Goal: Task Accomplishment & Management: Manage account settings

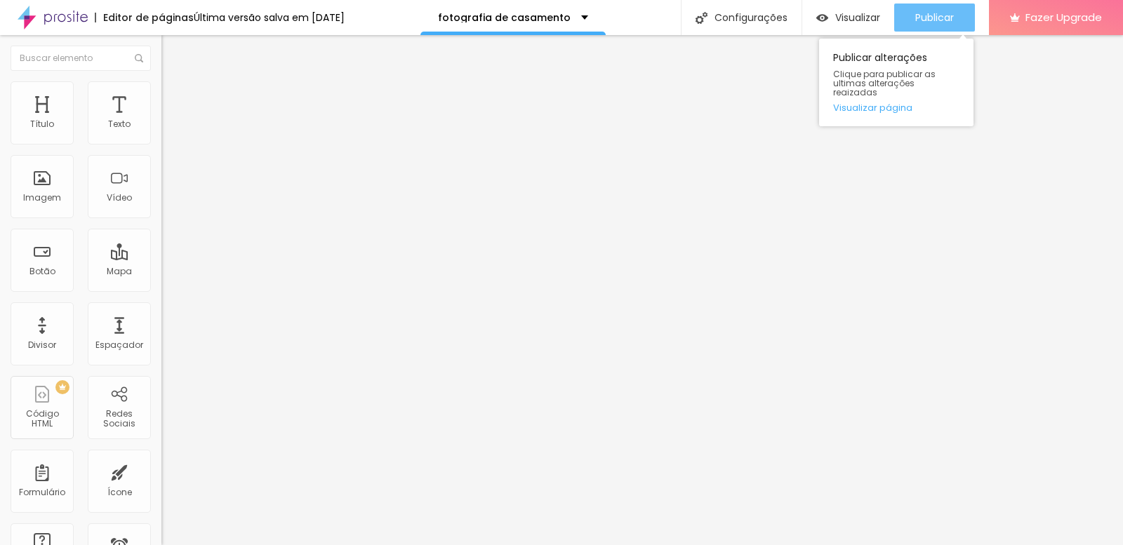
click at [930, 14] on span "Publicar" at bounding box center [934, 17] width 39 height 11
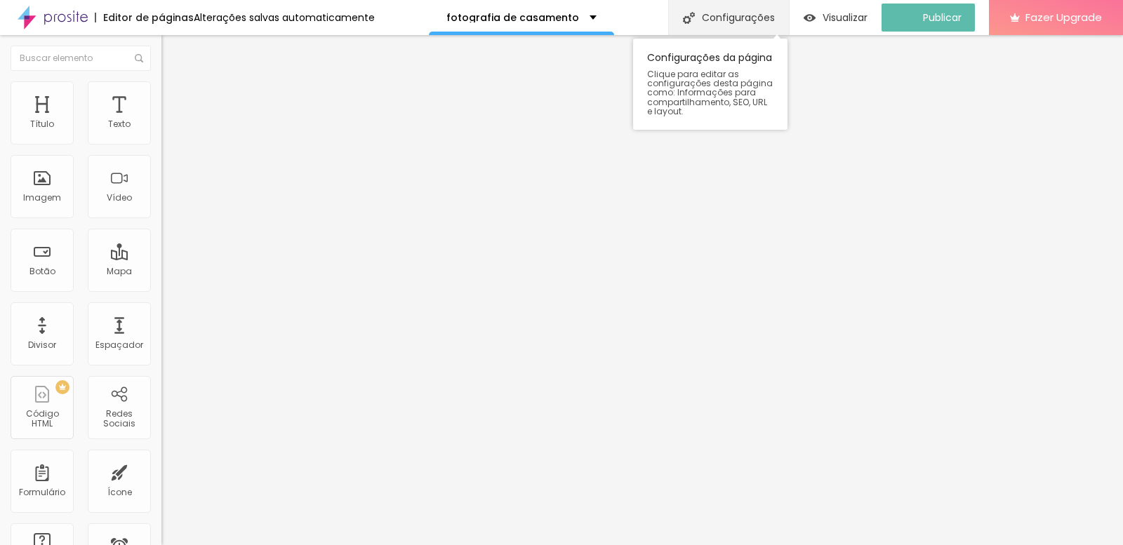
click at [773, 18] on div "Configurações" at bounding box center [728, 17] width 121 height 35
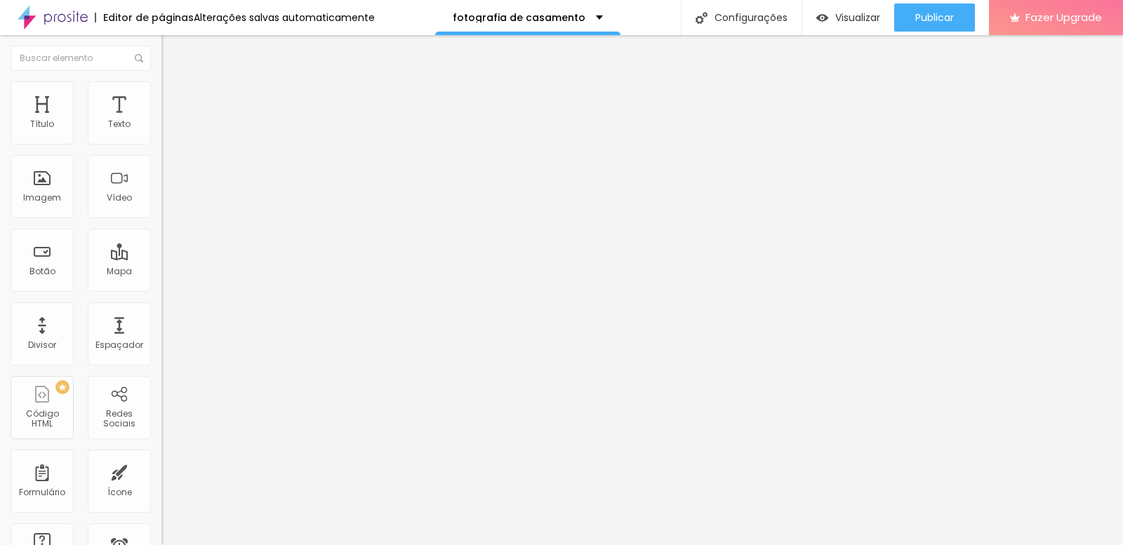
scroll to position [476, 0]
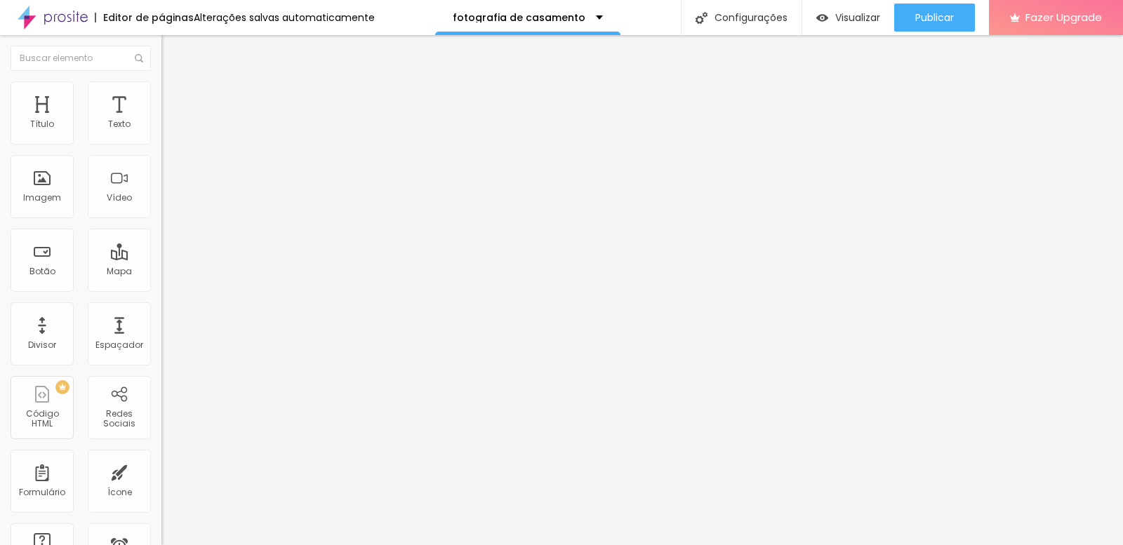
drag, startPoint x: 656, startPoint y: 424, endPoint x: 700, endPoint y: 402, distance: 48.6
drag, startPoint x: 656, startPoint y: 385, endPoint x: 664, endPoint y: 385, distance: 7.8
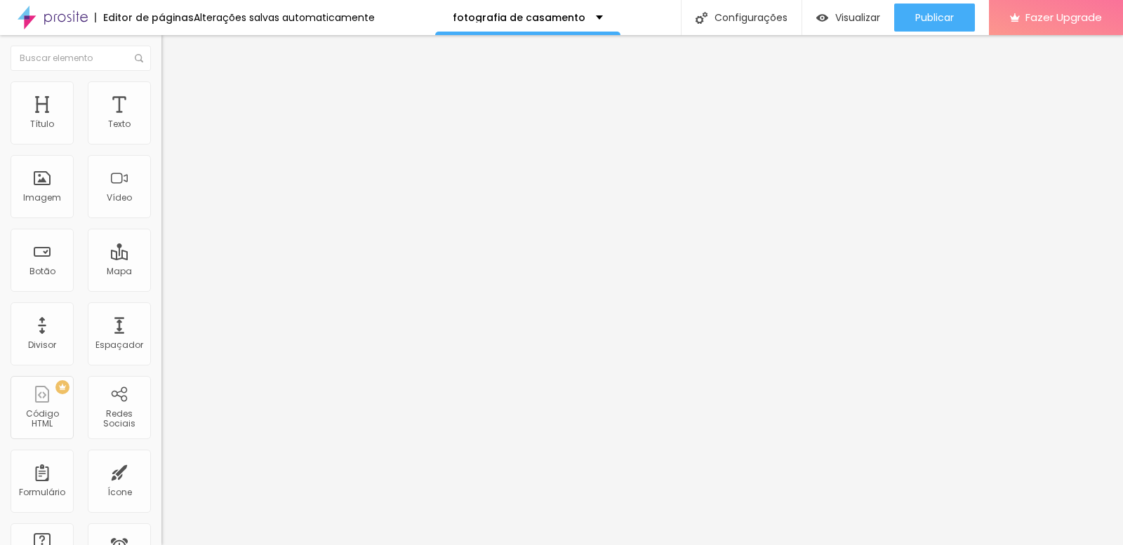
drag, startPoint x: 784, startPoint y: 383, endPoint x: 655, endPoint y: 386, distance: 128.4
drag, startPoint x: 655, startPoint y: 381, endPoint x: 676, endPoint y: 381, distance: 21.0
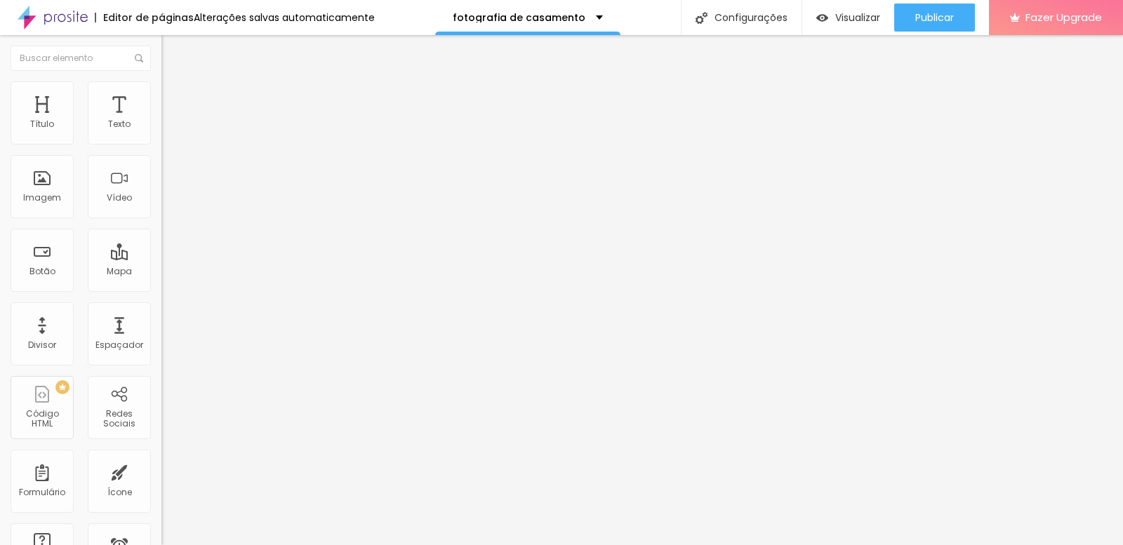
drag, startPoint x: 683, startPoint y: 381, endPoint x: 723, endPoint y: 381, distance: 40.0
drag, startPoint x: 655, startPoint y: 386, endPoint x: 776, endPoint y: 385, distance: 121.4
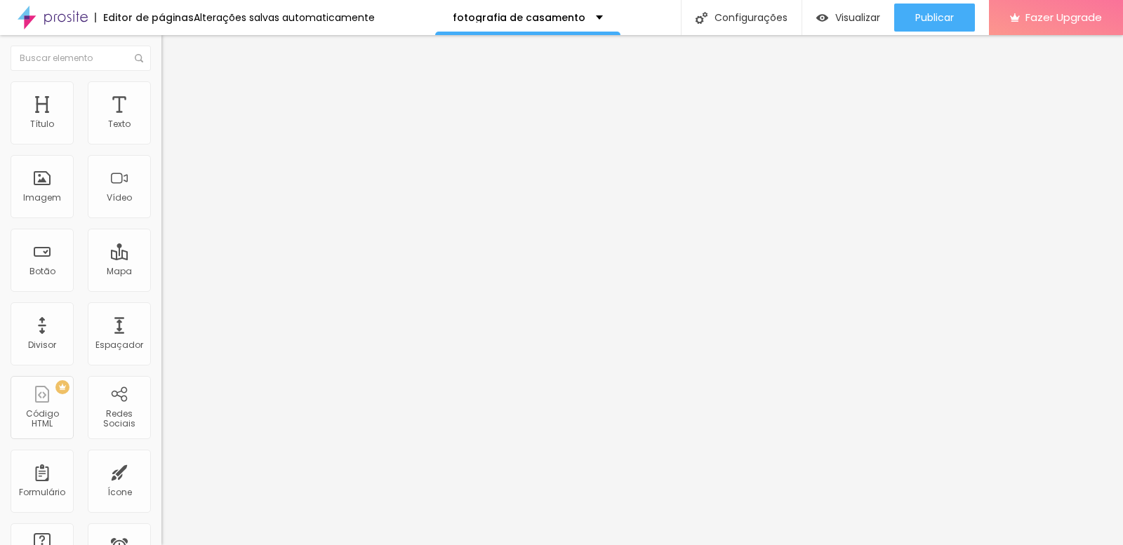
scroll to position [461, 0]
type textarea ",loremipsu, dolorsita co adipiscin, elitseddo ei temporinc ut laboree, dolorema…"
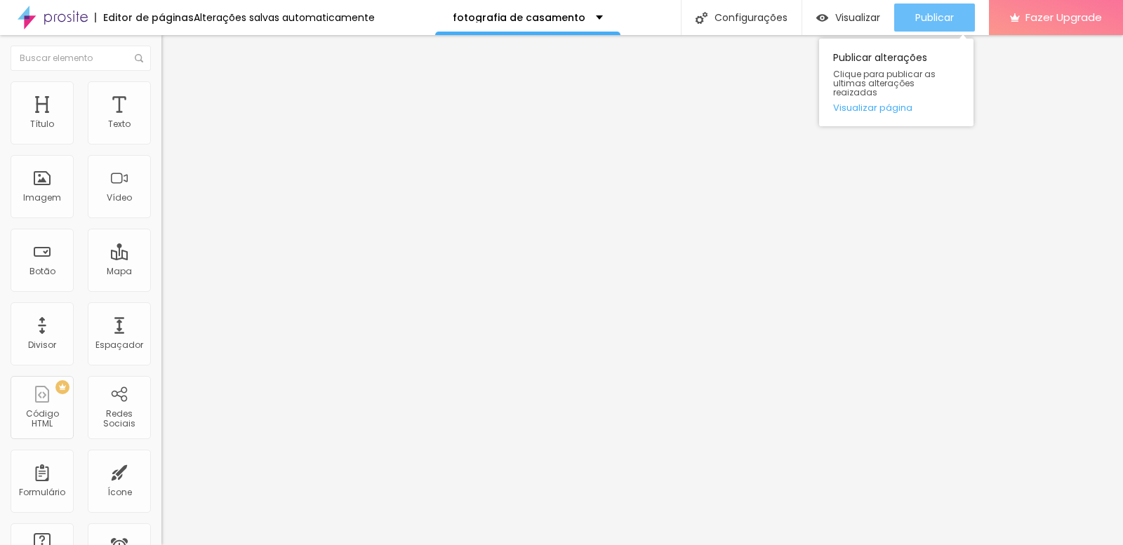
click at [946, 12] on span "Publicar" at bounding box center [934, 17] width 39 height 11
